Goal: Check status: Check status

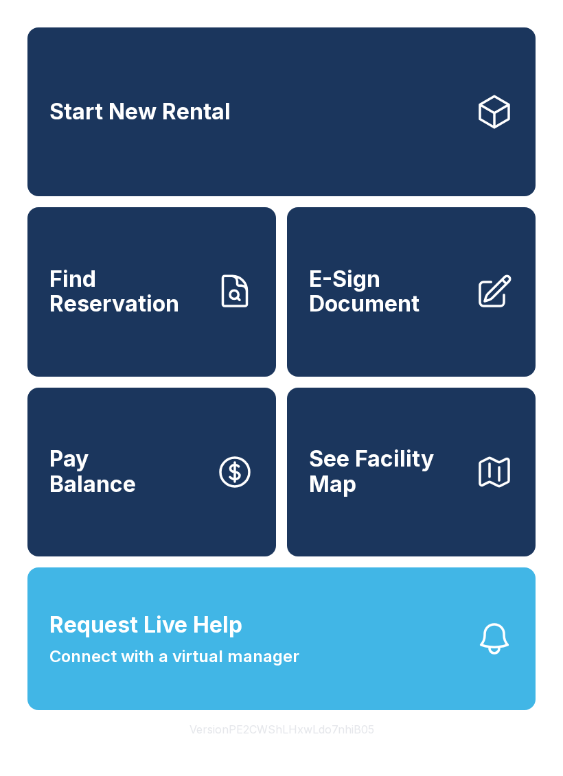
click at [150, 303] on span "Find Reservation" at bounding box center [126, 292] width 155 height 50
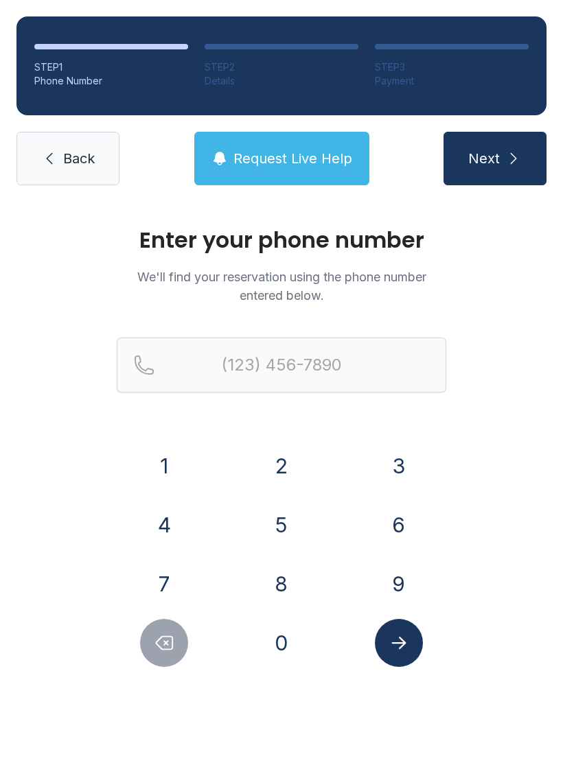
click at [286, 463] on button "2" at bounding box center [281, 466] width 48 height 48
click at [401, 579] on button "9" at bounding box center [399, 584] width 48 height 48
click at [284, 522] on button "5" at bounding box center [281, 525] width 48 height 48
click at [411, 459] on button "3" at bounding box center [399, 466] width 48 height 48
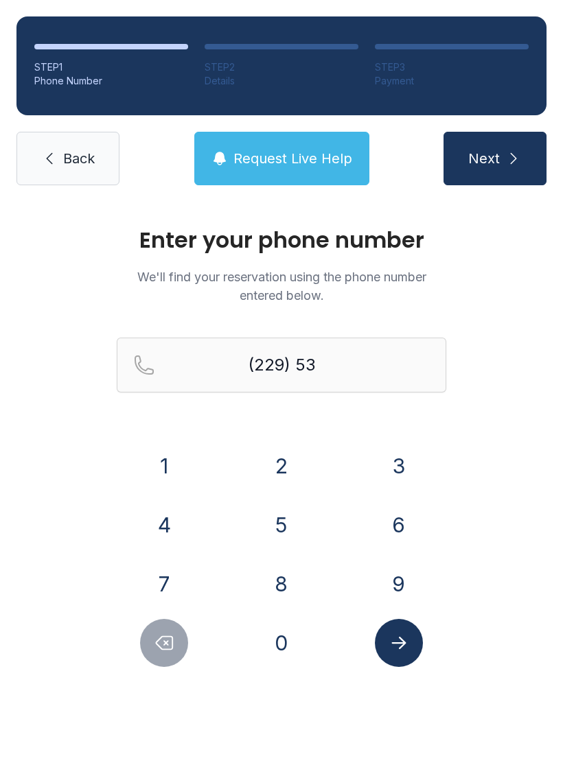
click at [398, 587] on button "9" at bounding box center [399, 584] width 48 height 48
click at [166, 520] on button "4" at bounding box center [164, 525] width 48 height 48
click at [401, 514] on button "6" at bounding box center [399, 525] width 48 height 48
click at [170, 520] on button "4" at bounding box center [164, 525] width 48 height 48
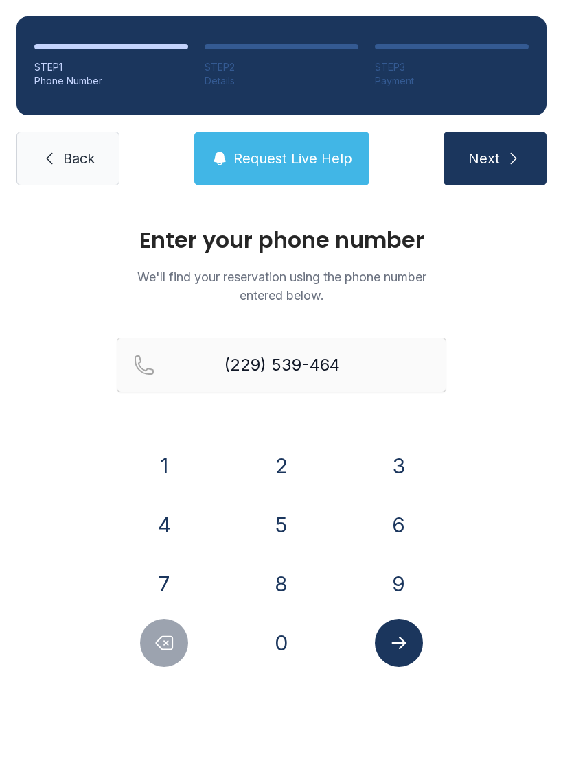
type input "[PHONE_NUMBER]"
click at [494, 161] on span "Next" at bounding box center [484, 158] width 32 height 19
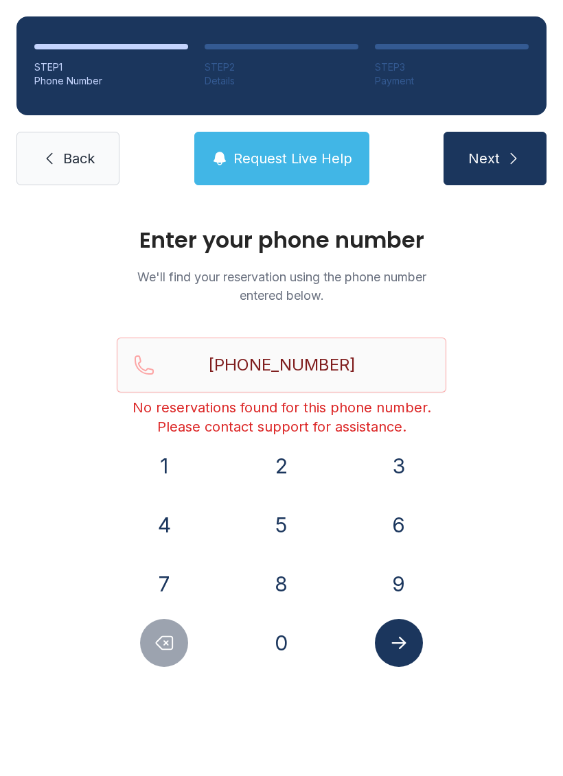
click at [288, 158] on span "Request Live Help" at bounding box center [292, 158] width 119 height 19
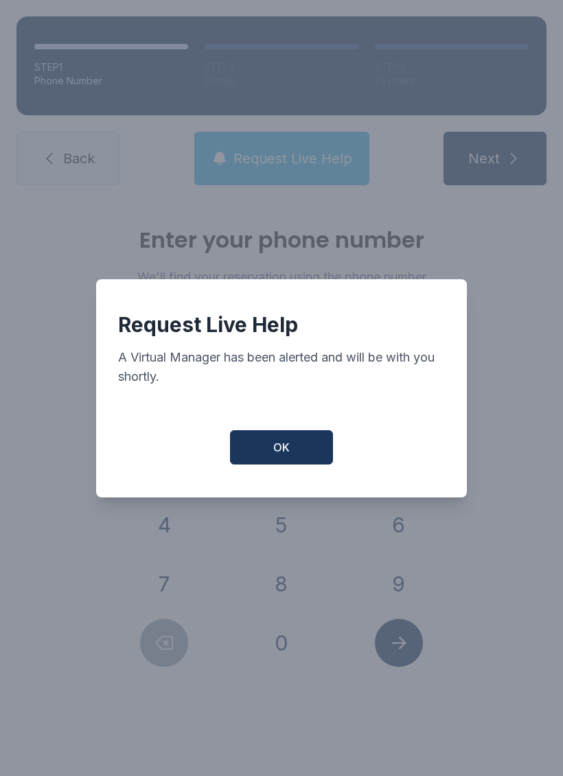
click at [291, 457] on button "OK" at bounding box center [281, 447] width 103 height 34
